Goal: Find specific page/section: Find specific page/section

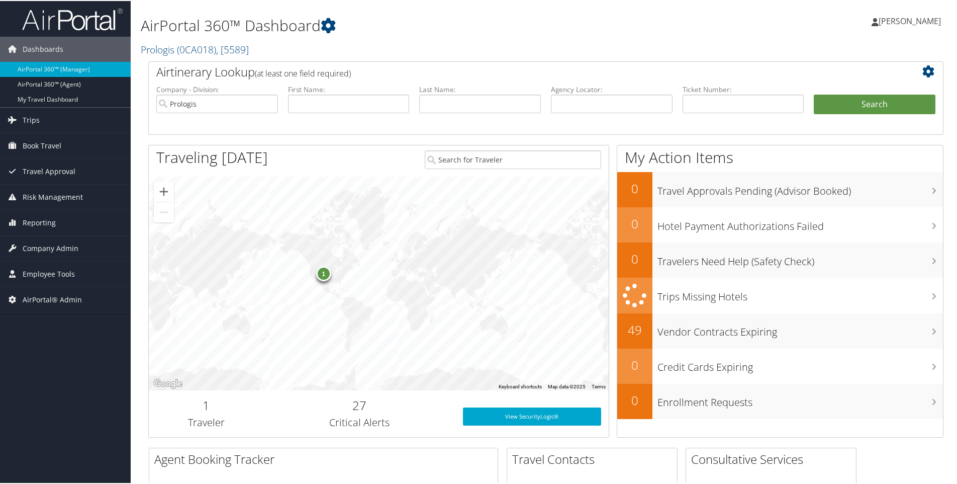
click at [281, 39] on h2 "Prologis ( 0CA018 ) , [ 5589 ]" at bounding box center [411, 47] width 541 height 17
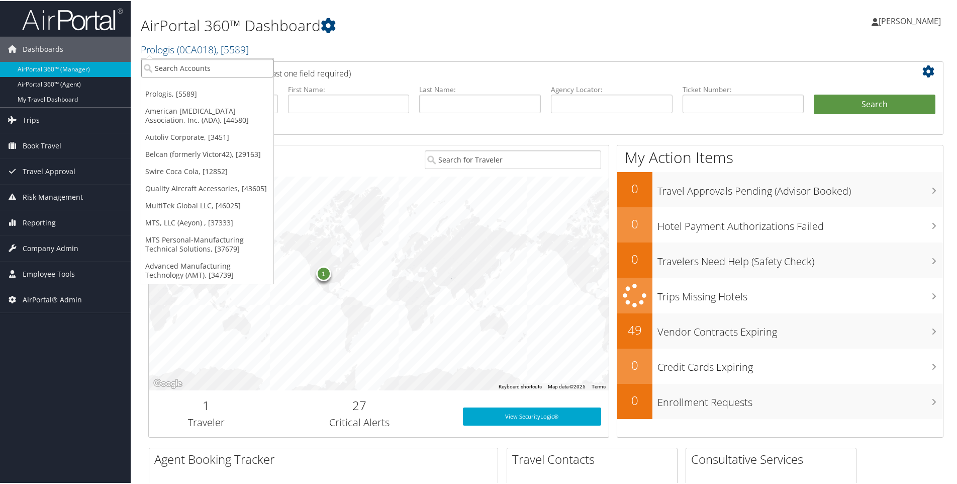
click at [198, 66] on input "search" at bounding box center [207, 67] width 132 height 19
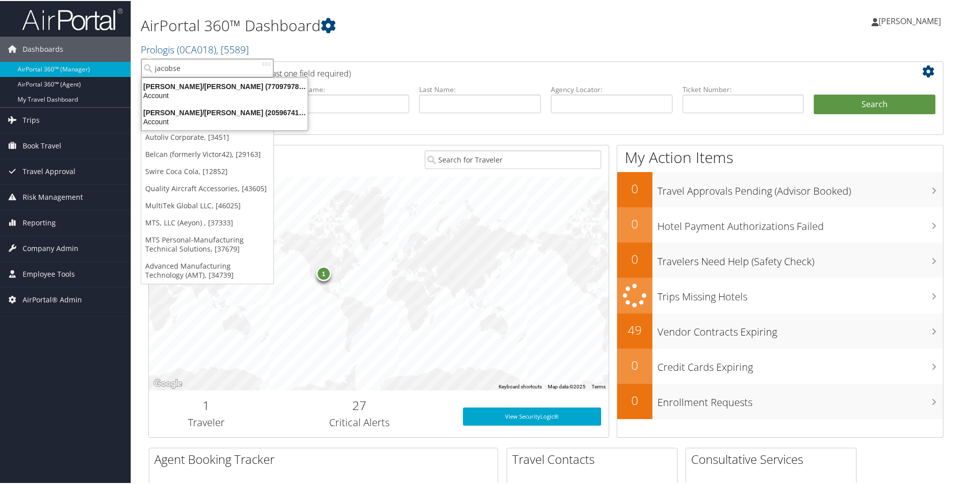
type input "[PERSON_NAME]"
click at [179, 83] on div "[PERSON_NAME] Construction (8019730500), [126]" at bounding box center [234, 85] width 197 height 9
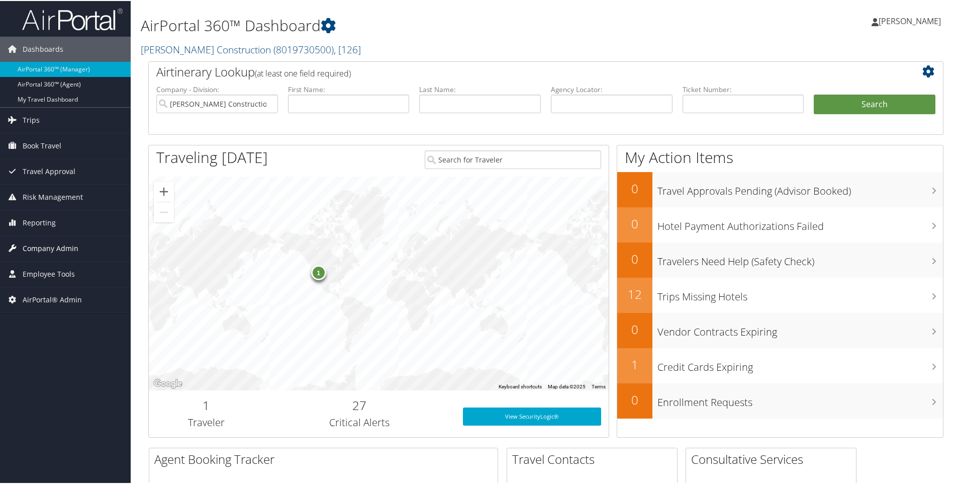
click at [48, 246] on span "Company Admin" at bounding box center [51, 247] width 56 height 25
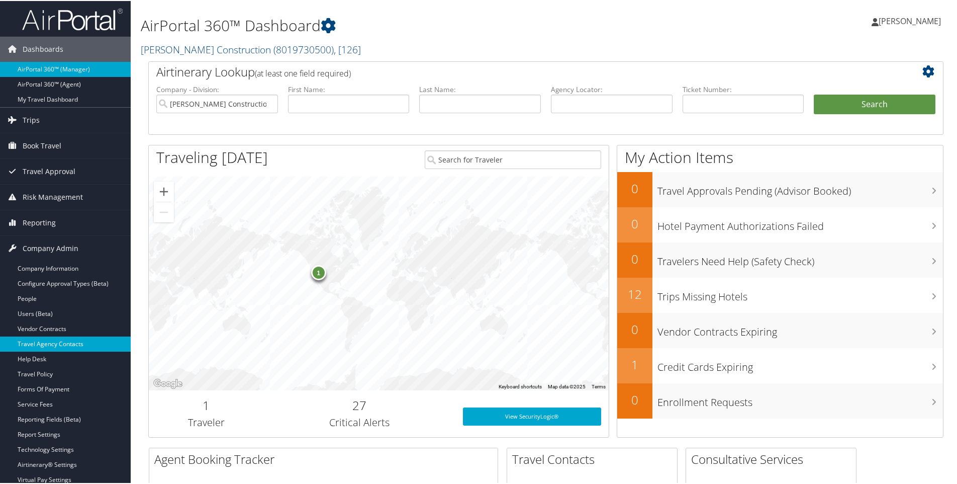
click at [43, 339] on link "Travel Agency Contacts" at bounding box center [65, 342] width 131 height 15
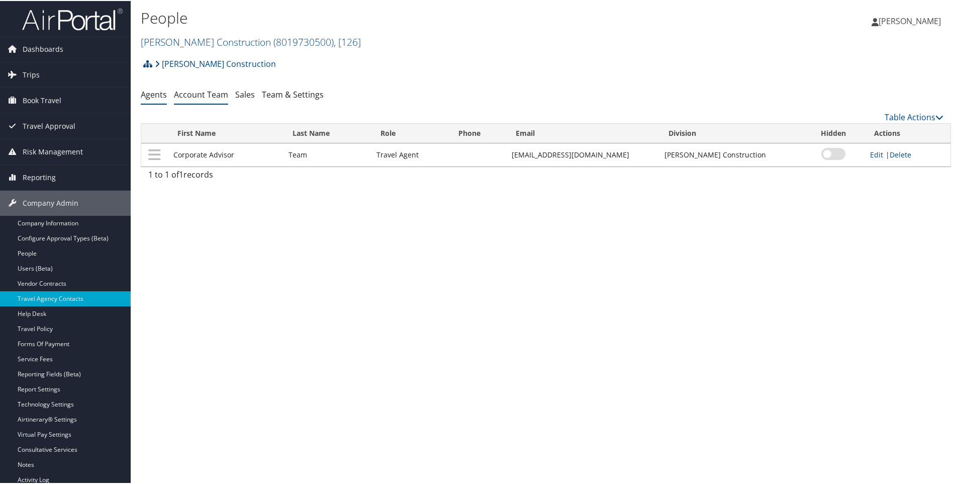
click at [209, 93] on link "Account Team" at bounding box center [201, 93] width 54 height 11
